Goal: Information Seeking & Learning: Learn about a topic

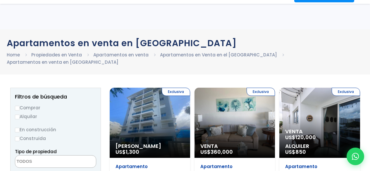
select select
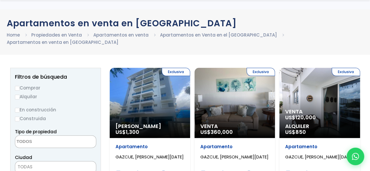
scroll to position [29, 0]
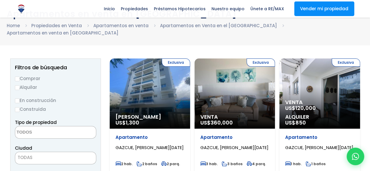
click at [20, 75] on label "Comprar" at bounding box center [55, 78] width 81 height 7
click at [20, 77] on input "Comprar" at bounding box center [17, 79] width 5 height 5
radio input "true"
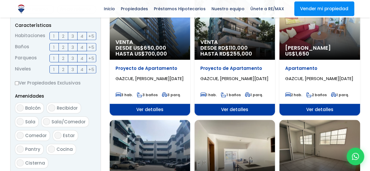
scroll to position [205, 0]
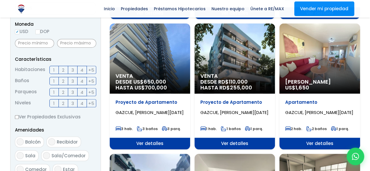
click at [72, 66] on span "3" at bounding box center [72, 69] width 3 height 7
click at [0, 0] on input "3" at bounding box center [0, 0] width 0 height 0
click at [71, 78] on span "3" at bounding box center [72, 81] width 3 height 7
click at [0, 0] on input "3" at bounding box center [0, 0] width 0 height 0
click at [62, 89] on span "2" at bounding box center [63, 92] width 2 height 7
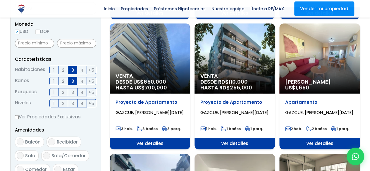
click at [0, 0] on input "2" at bounding box center [0, 0] width 0 height 0
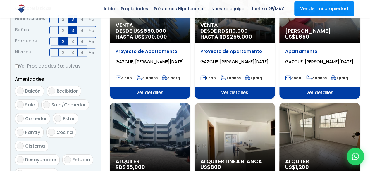
scroll to position [322, 0]
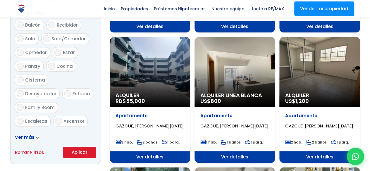
click at [80, 147] on button "Aplicar" at bounding box center [79, 152] width 33 height 11
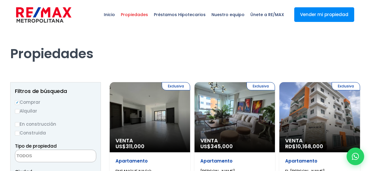
select select
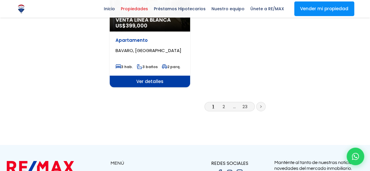
scroll to position [790, 0]
